Goal: Task Accomplishment & Management: Manage account settings

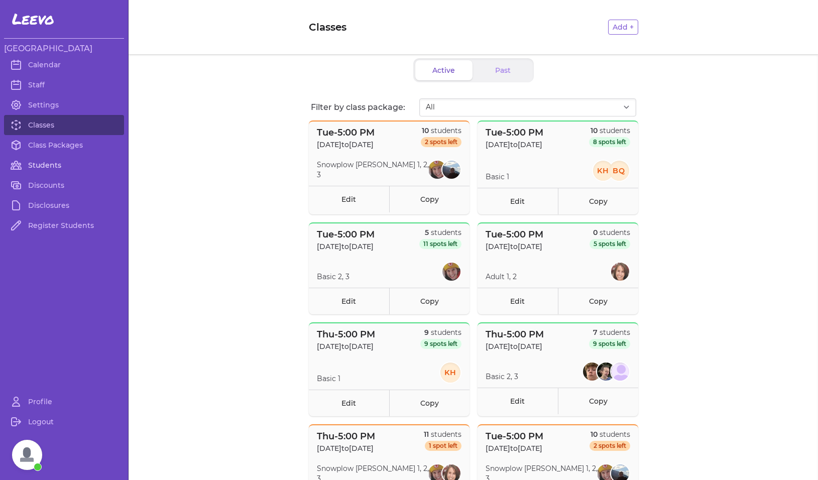
click at [40, 167] on link "Students" at bounding box center [64, 165] width 120 height 20
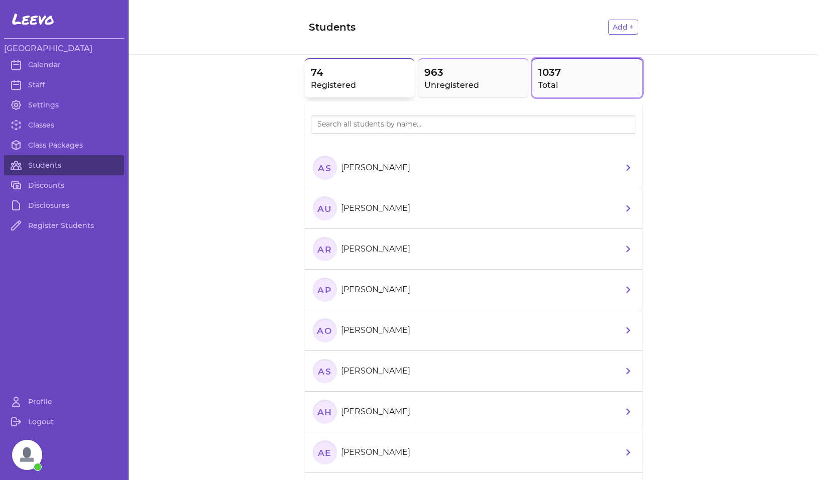
click at [358, 90] on h2 "Registered" at bounding box center [360, 85] width 98 height 12
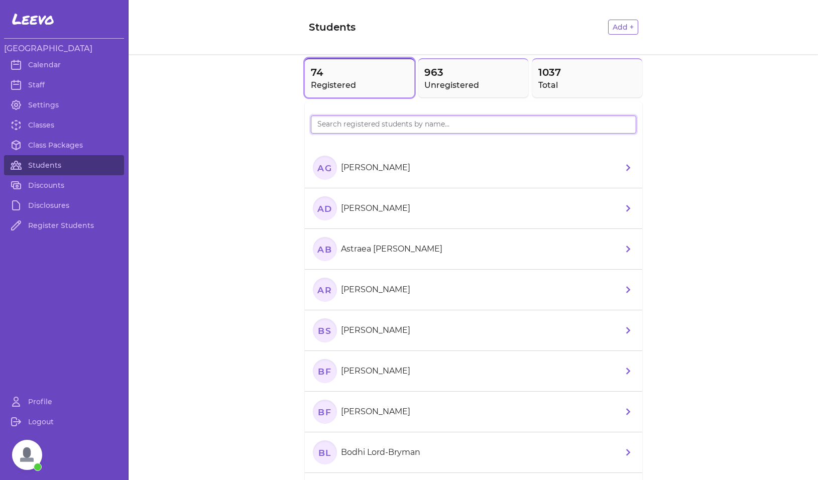
click at [354, 128] on input "search" at bounding box center [474, 125] width 326 height 18
type input "Cayden"
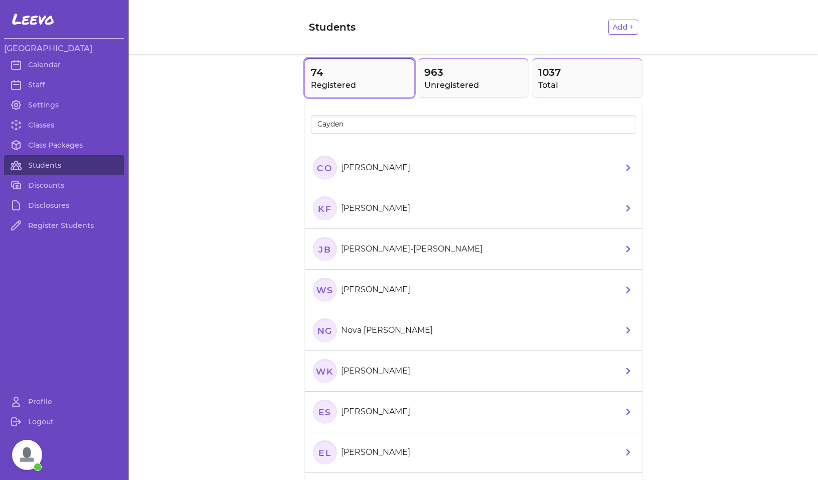
drag, startPoint x: 331, startPoint y: 147, endPoint x: 324, endPoint y: 176, distance: 30.0
click at [324, 176] on icon "CO" at bounding box center [325, 168] width 24 height 24
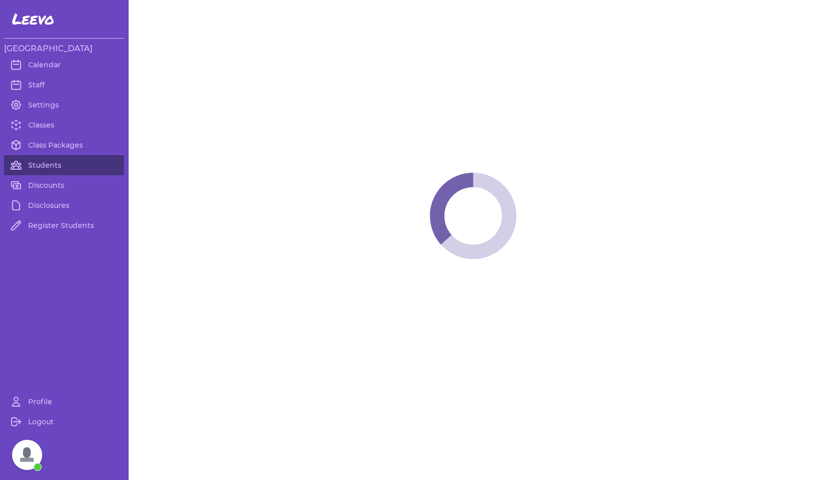
select select "MT"
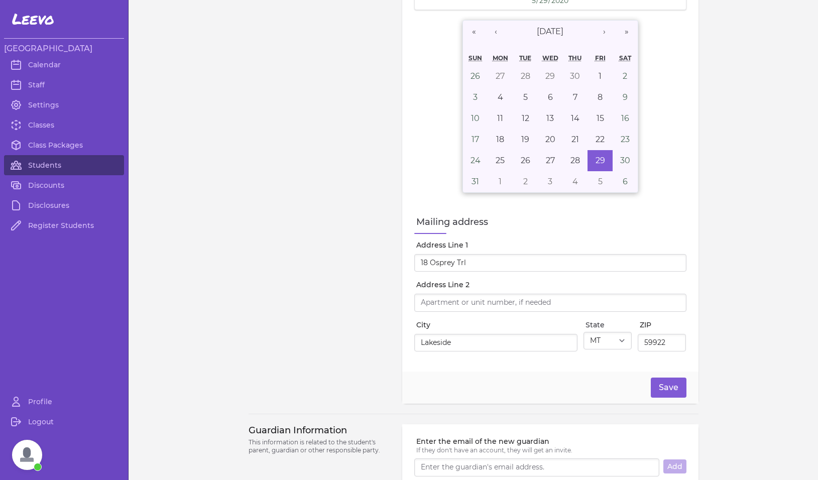
select select "1"
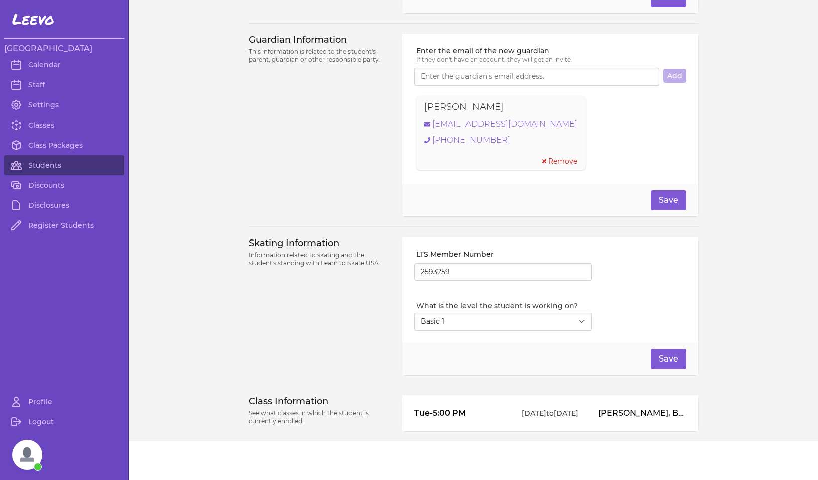
scroll to position [666, 0]
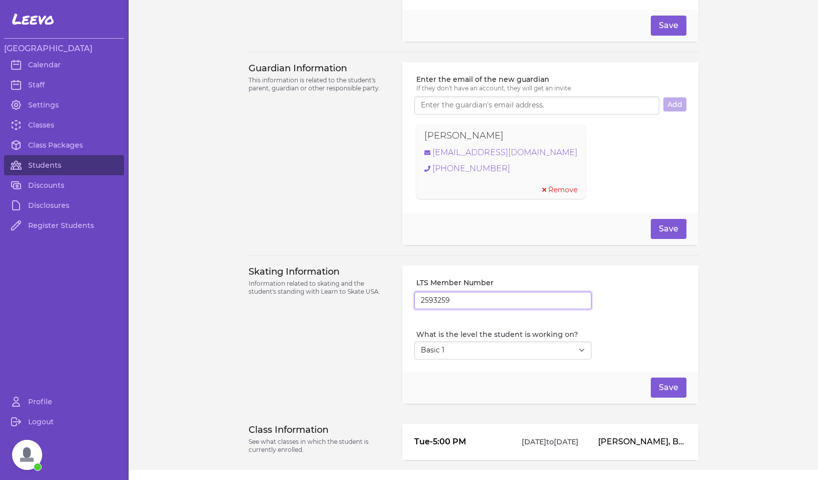
click at [439, 305] on input "2593259" at bounding box center [502, 301] width 177 height 18
click at [344, 192] on div "Guardian Information This information is related to the student's parent, guard…" at bounding box center [320, 153] width 142 height 183
click at [447, 159] on link "[EMAIL_ADDRESS][DOMAIN_NAME]" at bounding box center [501, 153] width 153 height 12
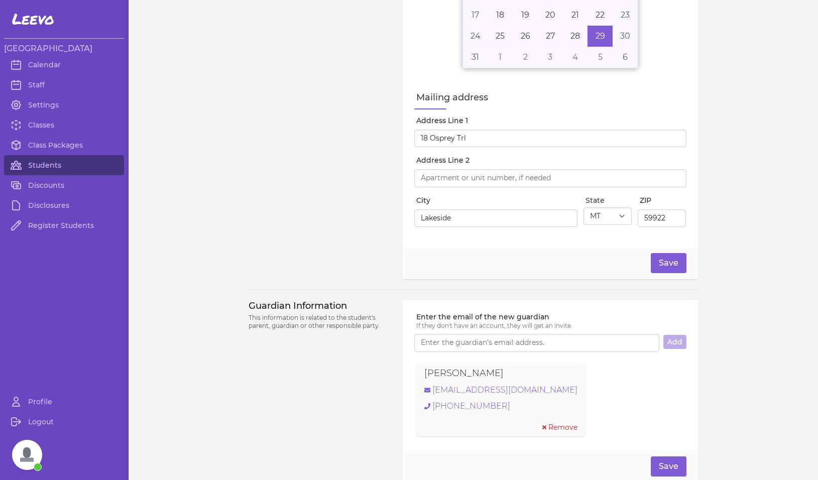
scroll to position [426, 0]
